Goal: Navigation & Orientation: Find specific page/section

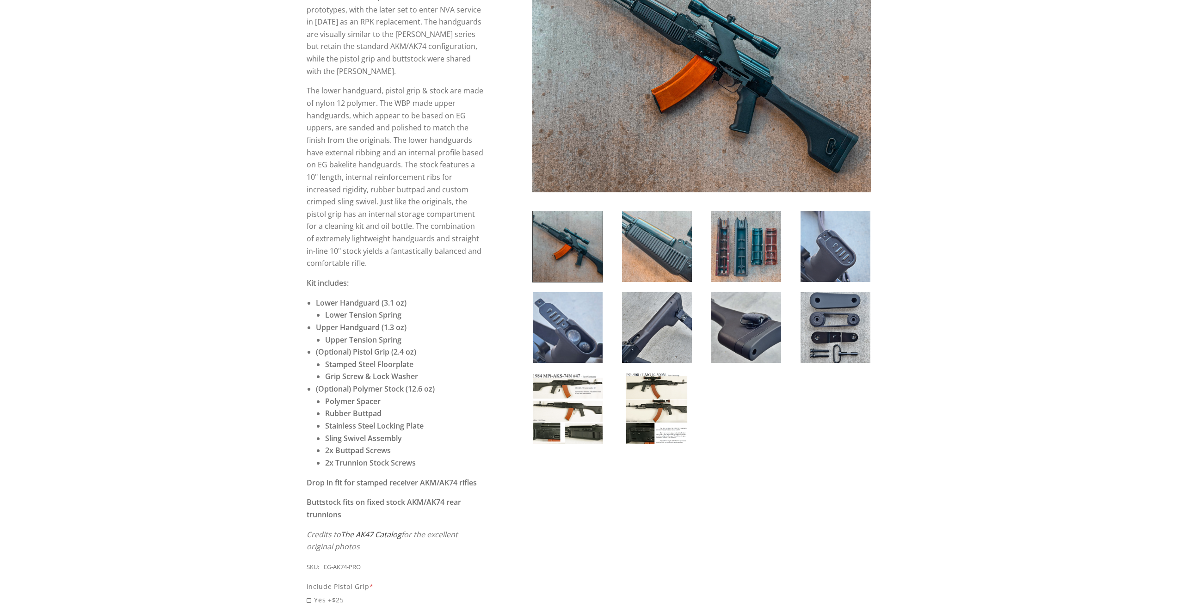
scroll to position [231, 0]
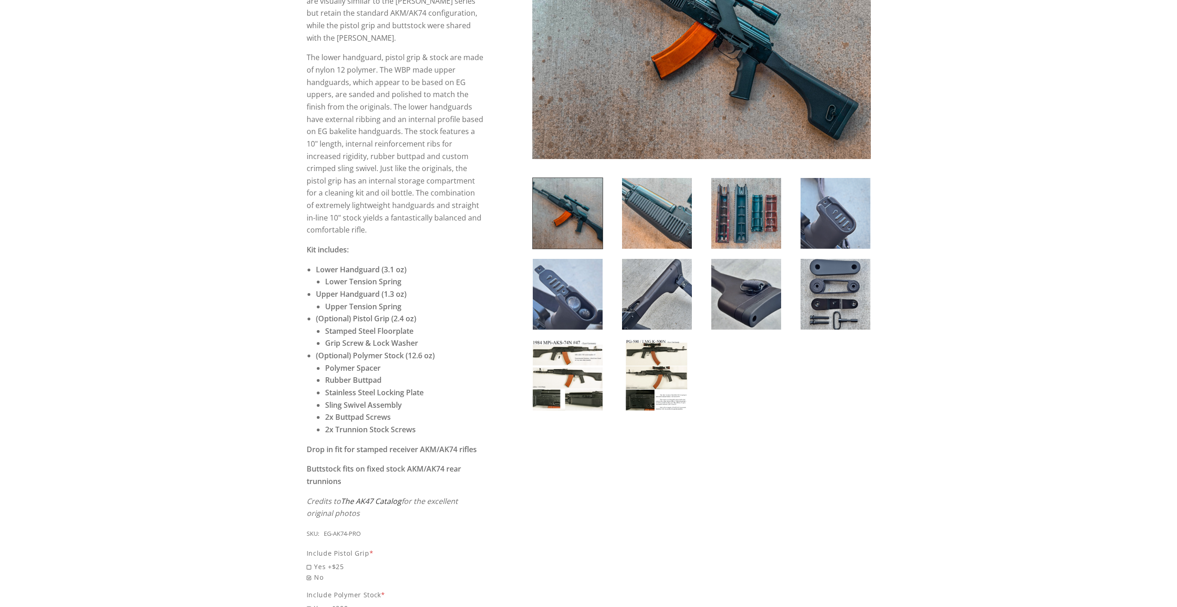
click at [574, 378] on img at bounding box center [568, 375] width 70 height 71
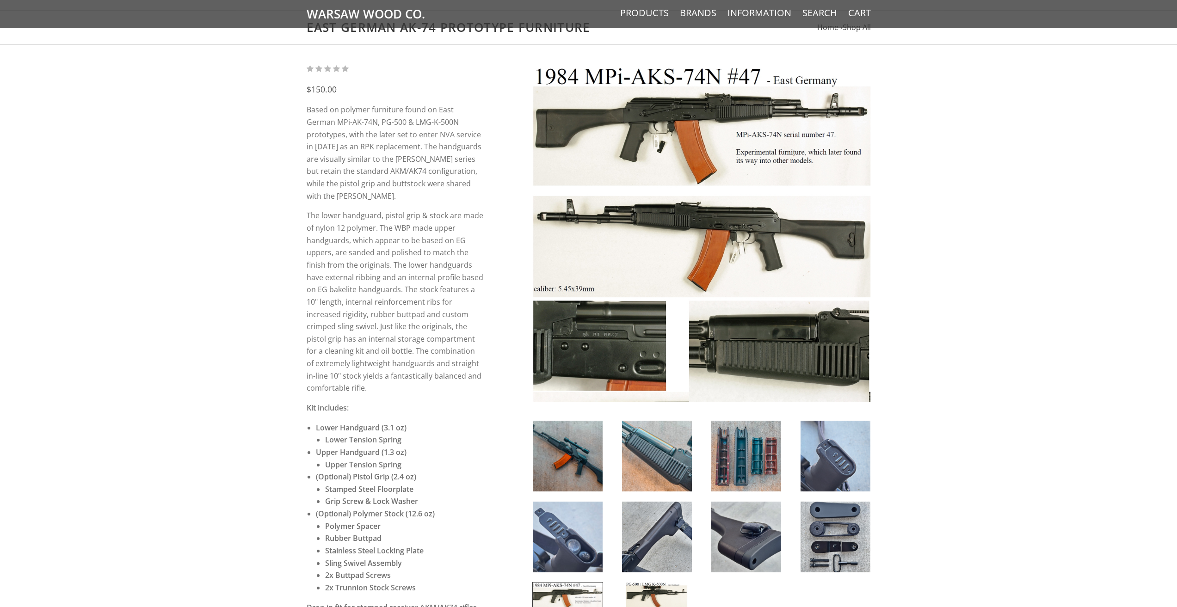
scroll to position [0, 0]
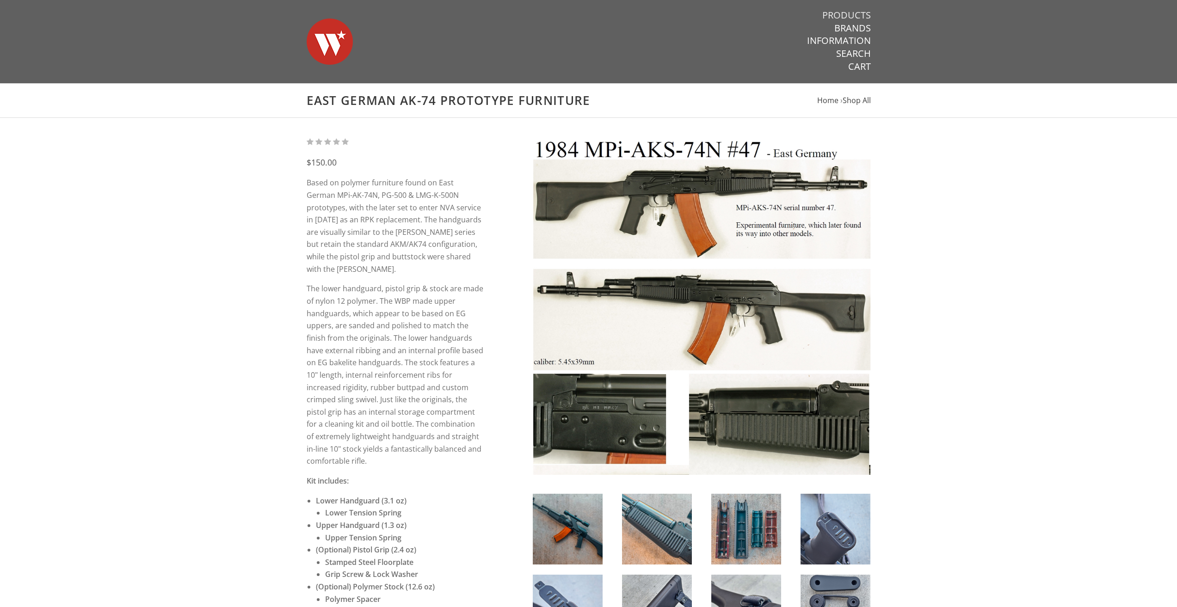
click at [847, 18] on link "Products" at bounding box center [846, 15] width 49 height 12
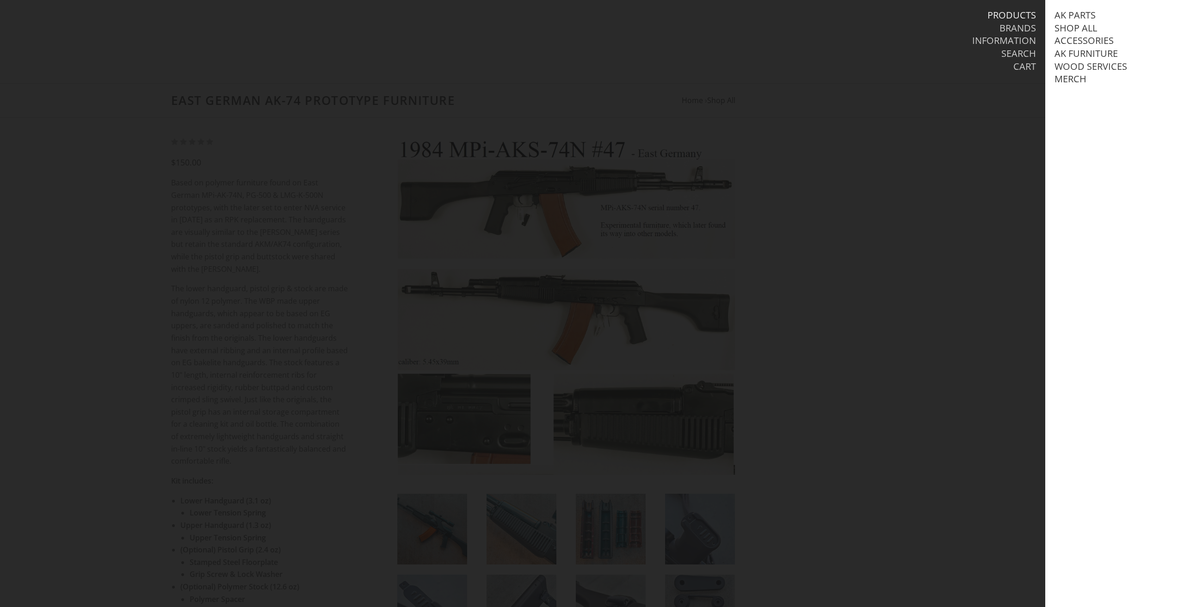
click at [874, 157] on div at bounding box center [592, 303] width 1184 height 607
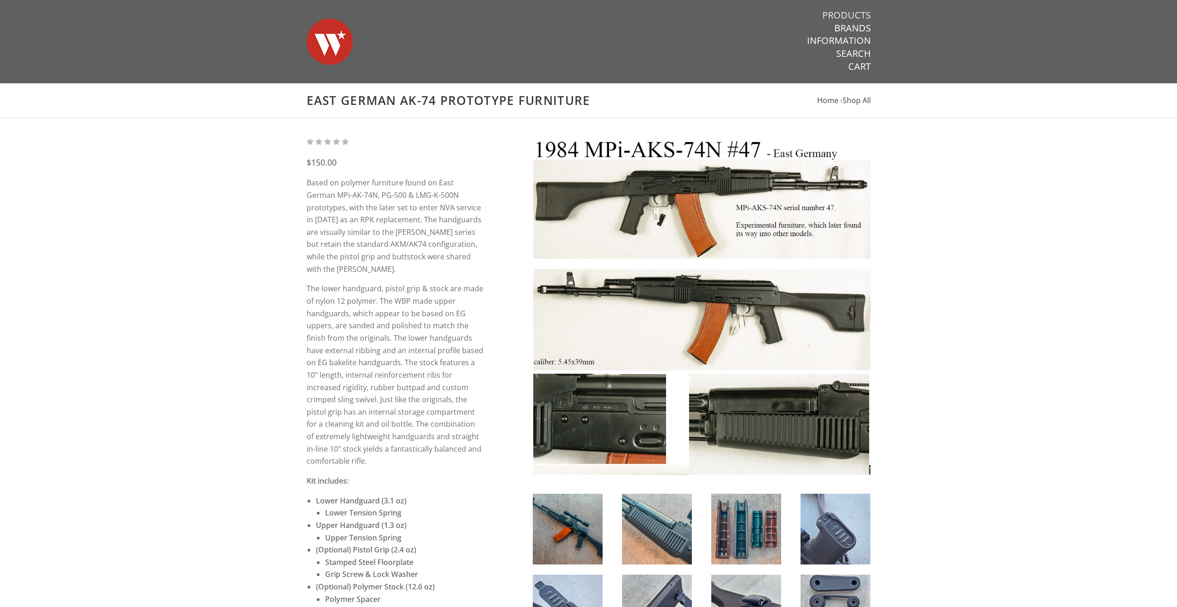
click at [844, 15] on link "Products" at bounding box center [846, 15] width 49 height 12
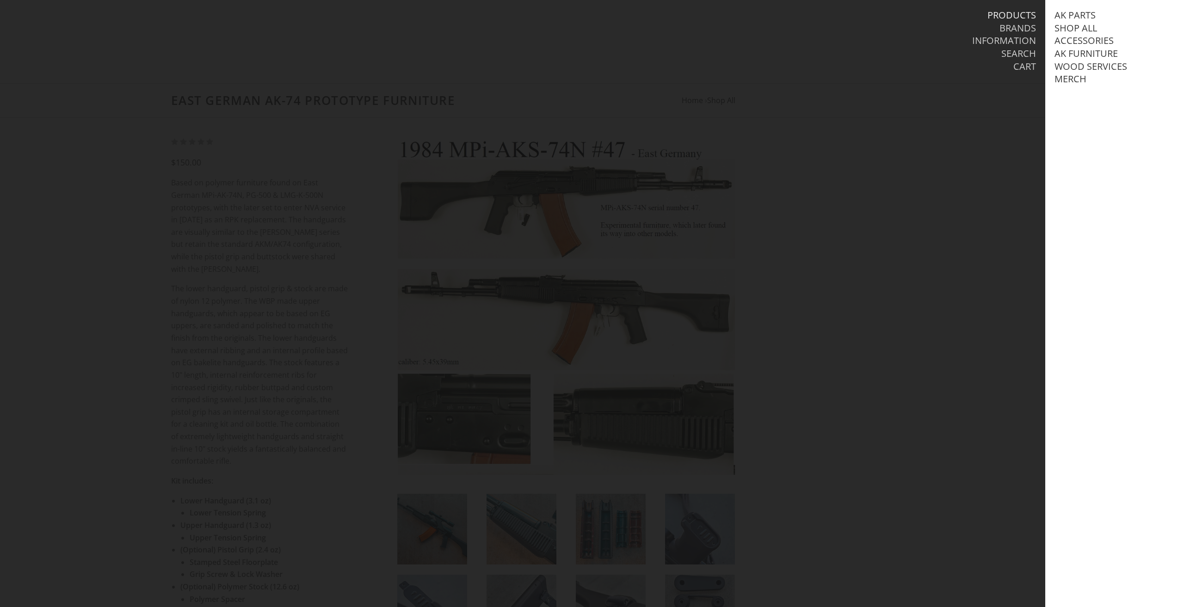
click at [751, 80] on nav "Products Brands Information Search Cart" at bounding box center [863, 41] width 346 height 82
click at [210, 26] on div "Warsaw Wood Co." at bounding box center [275, 41] width 829 height 83
click at [1081, 16] on link "AK Parts" at bounding box center [1074, 15] width 41 height 12
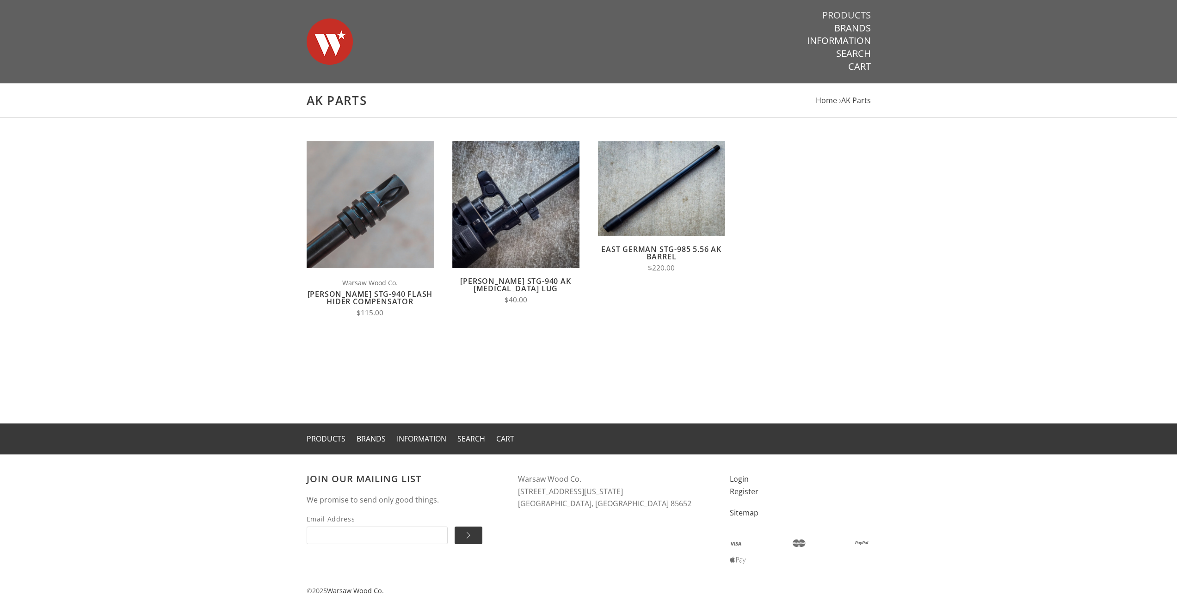
click at [850, 13] on link "Products" at bounding box center [846, 15] width 49 height 12
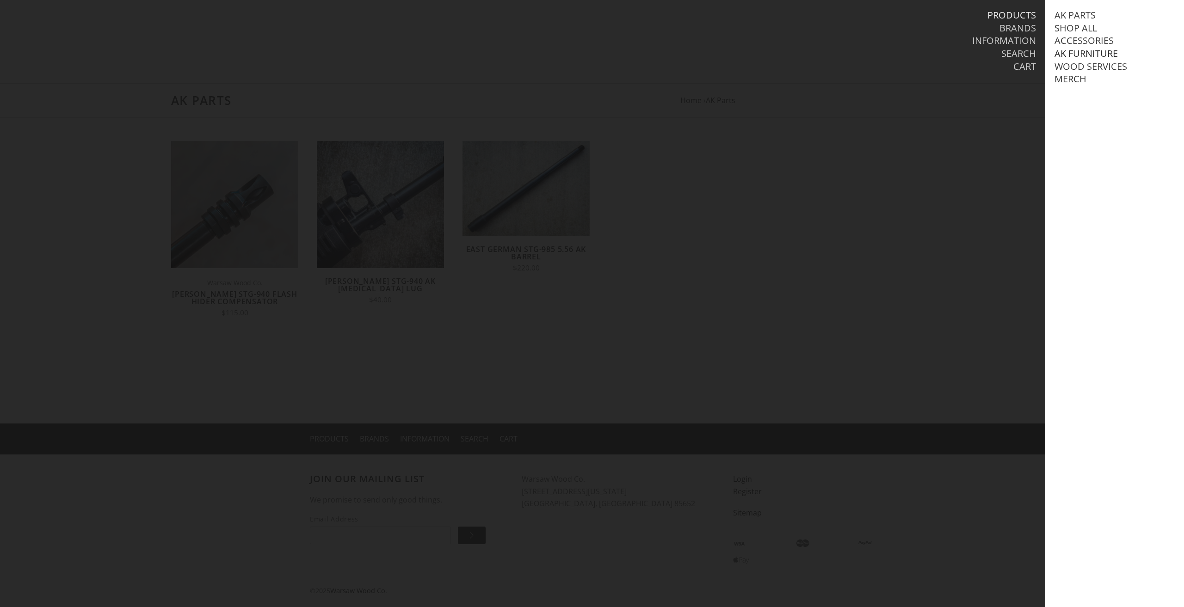
click at [1082, 51] on link "AK Furniture" at bounding box center [1085, 54] width 63 height 12
click at [1084, 66] on link "View all AK Furniture" at bounding box center [1115, 67] width 105 height 12
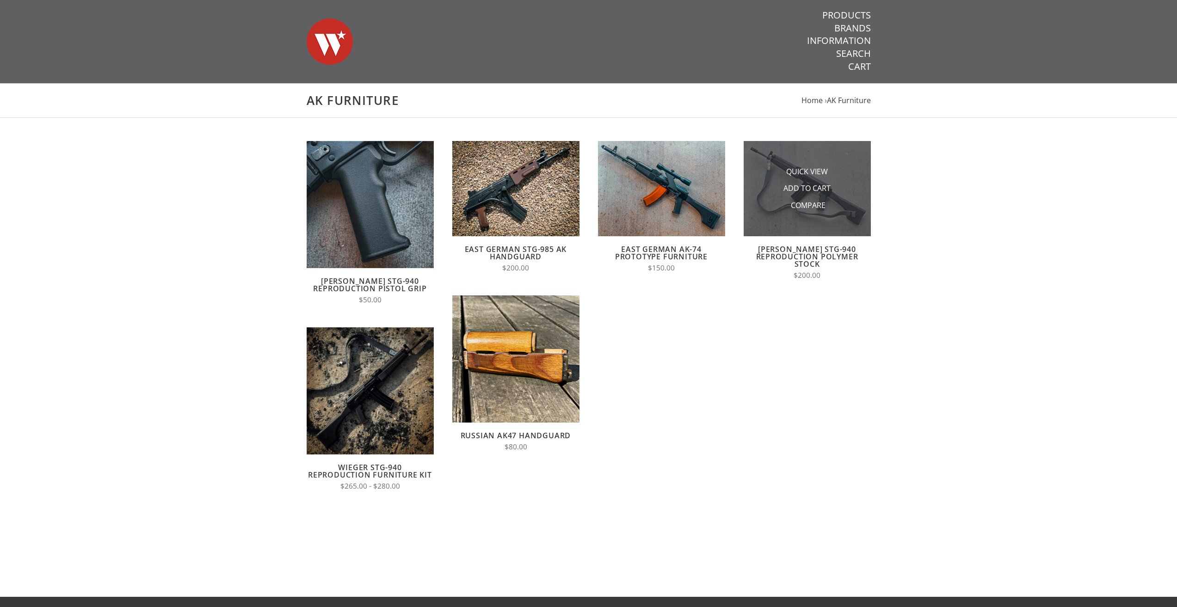
click at [856, 220] on img at bounding box center [806, 188] width 127 height 95
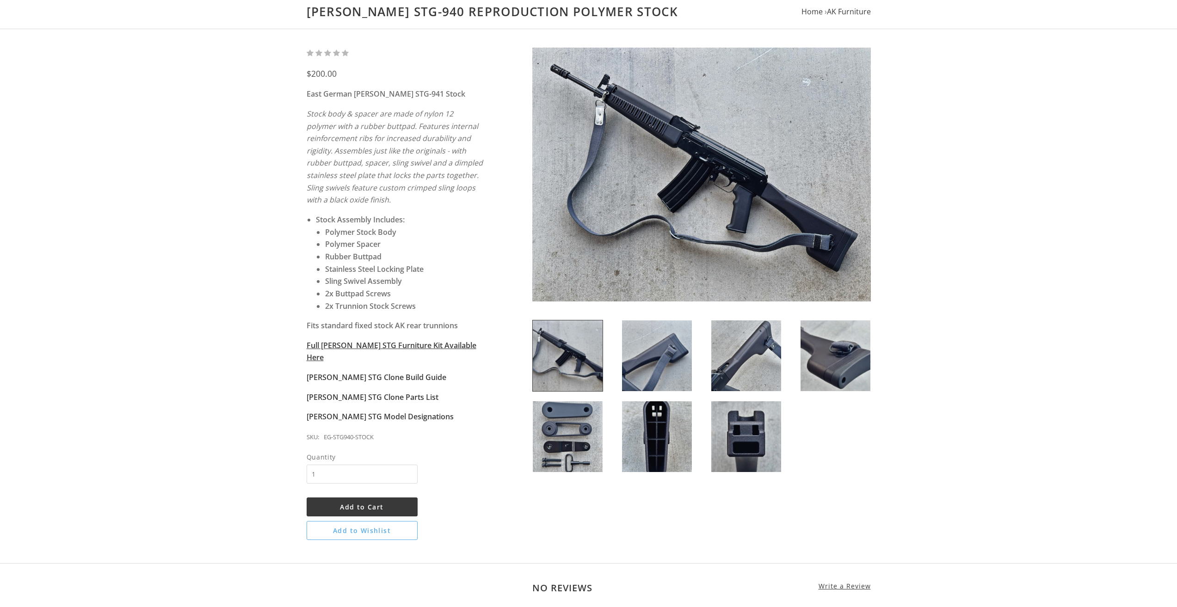
scroll to position [92, 0]
